Goal: Information Seeking & Learning: Learn about a topic

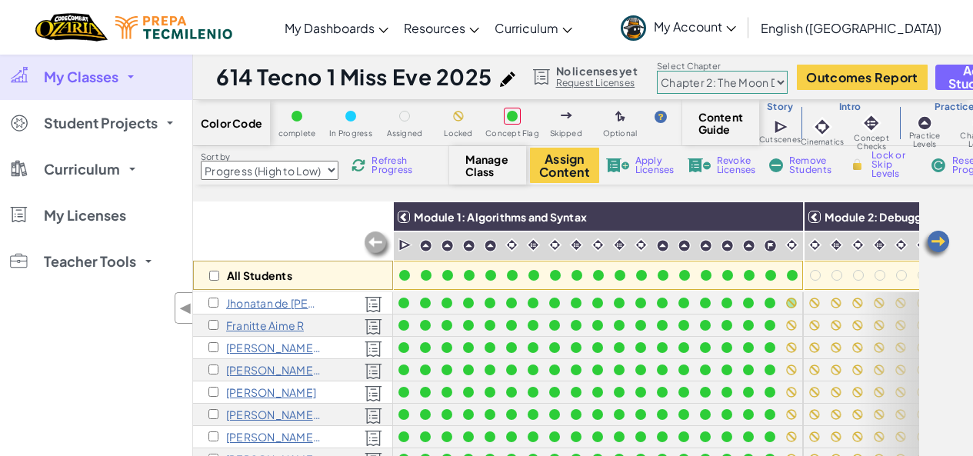
select select "5d8a57abe8919b28d5113af1"
select select "Progress (High to Low)"
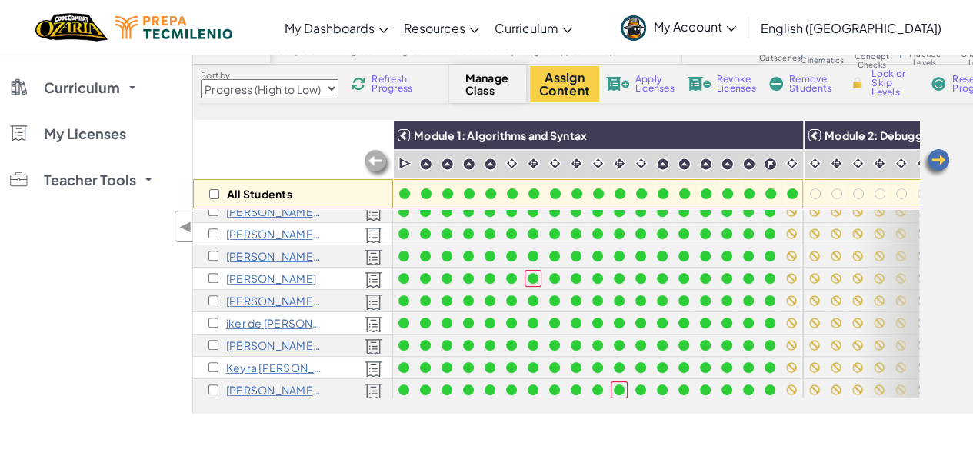
scroll to position [115, 0]
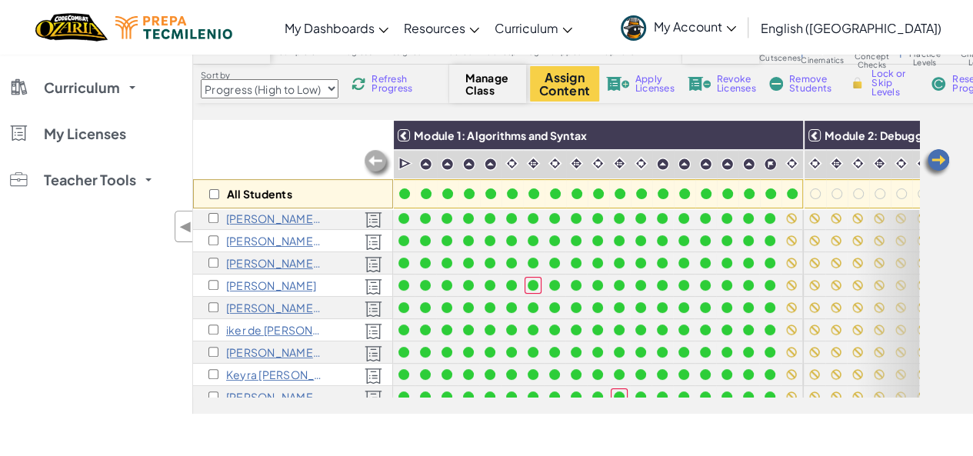
click at [744, 35] on link "My Account" at bounding box center [678, 27] width 131 height 48
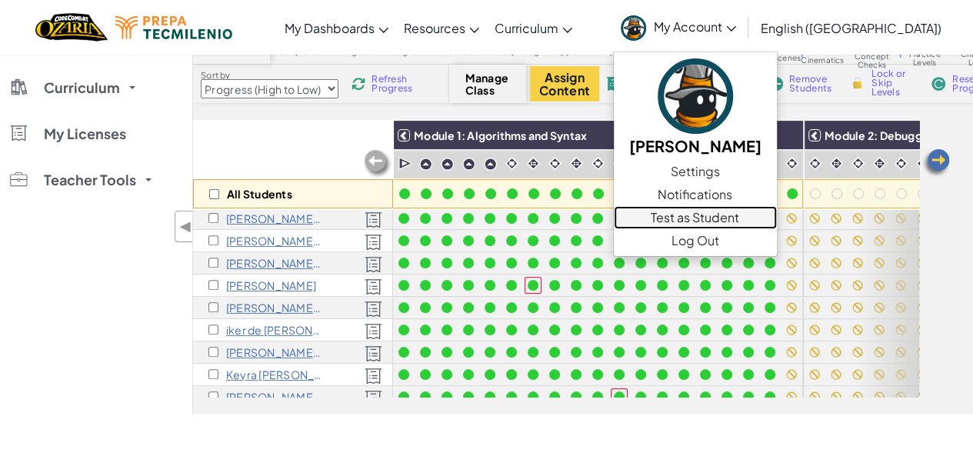
click at [777, 223] on link "Test as Student" at bounding box center [695, 217] width 163 height 23
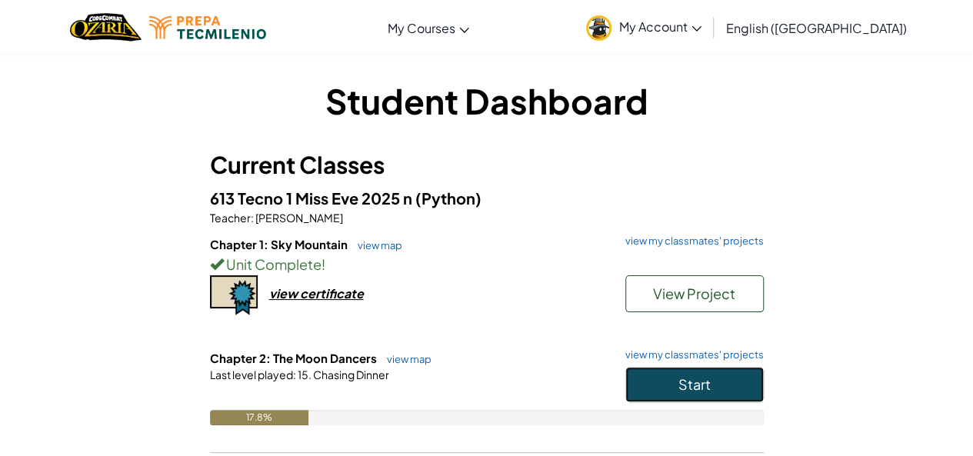
click at [677, 390] on button "Start" at bounding box center [694, 384] width 138 height 35
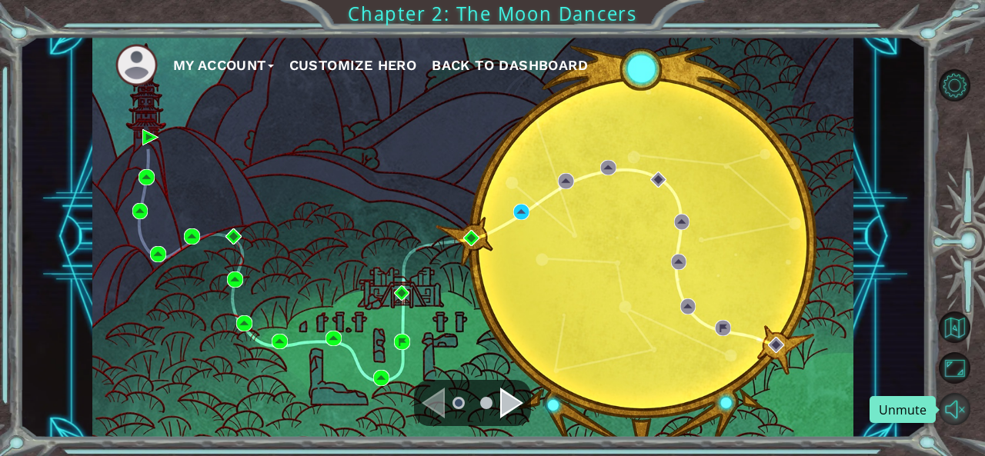
click at [948, 411] on button "Unmute" at bounding box center [955, 409] width 32 height 32
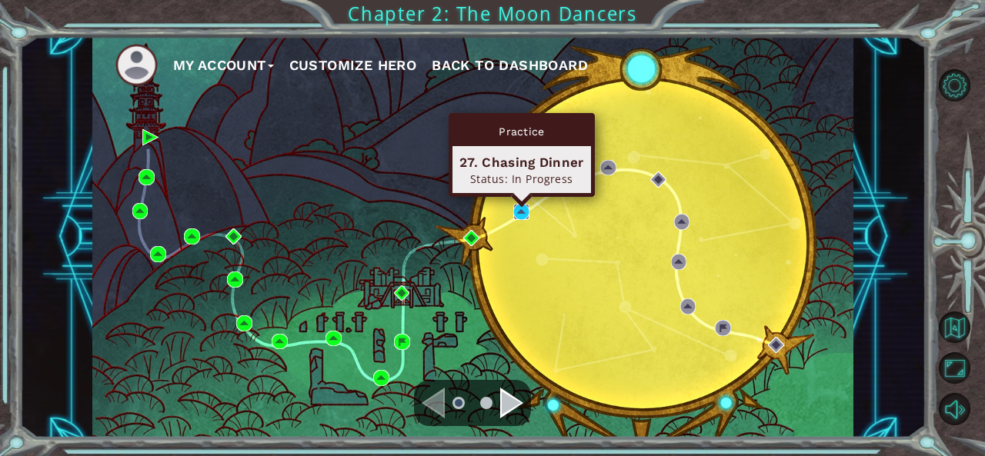
click at [522, 215] on img at bounding box center [521, 212] width 16 height 16
